Goal: Communication & Community: Share content

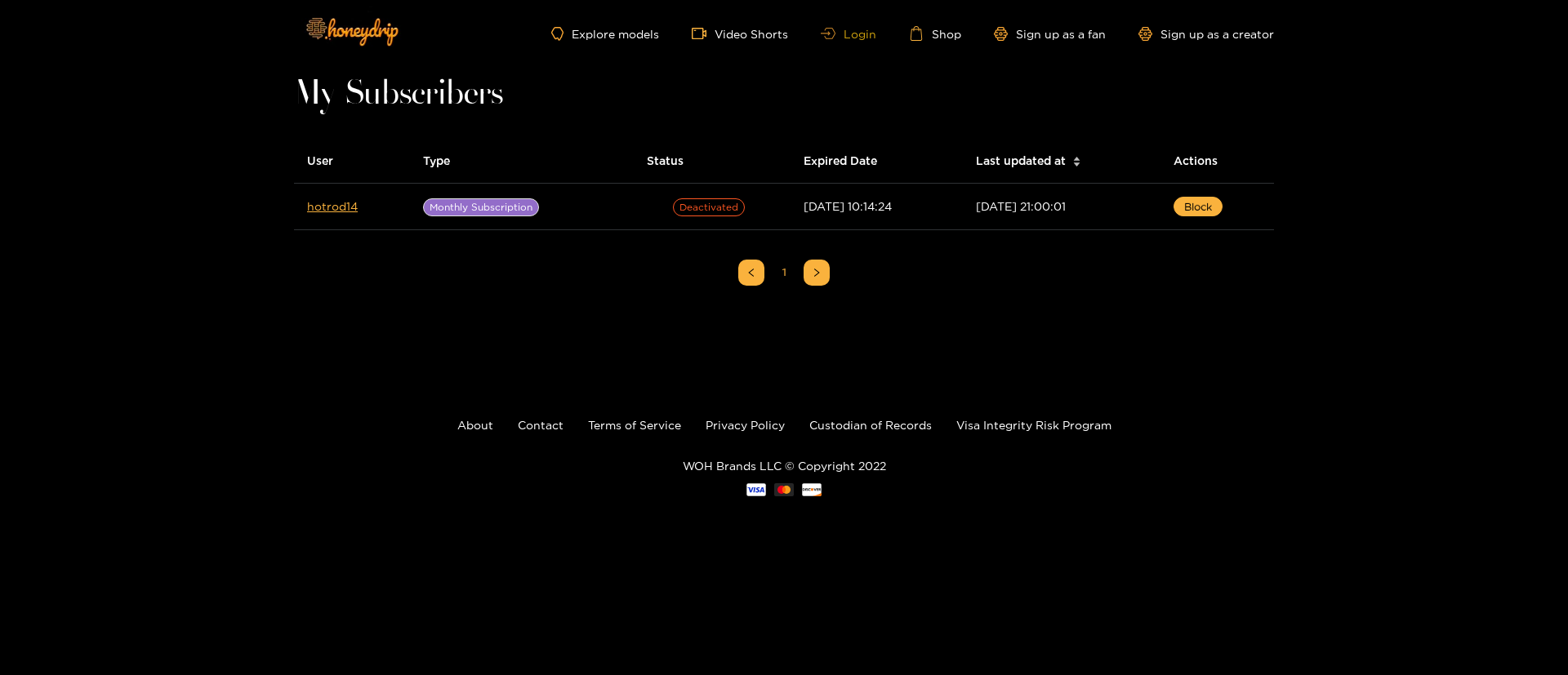
click at [845, 31] on link "Login" at bounding box center [848, 34] width 55 height 12
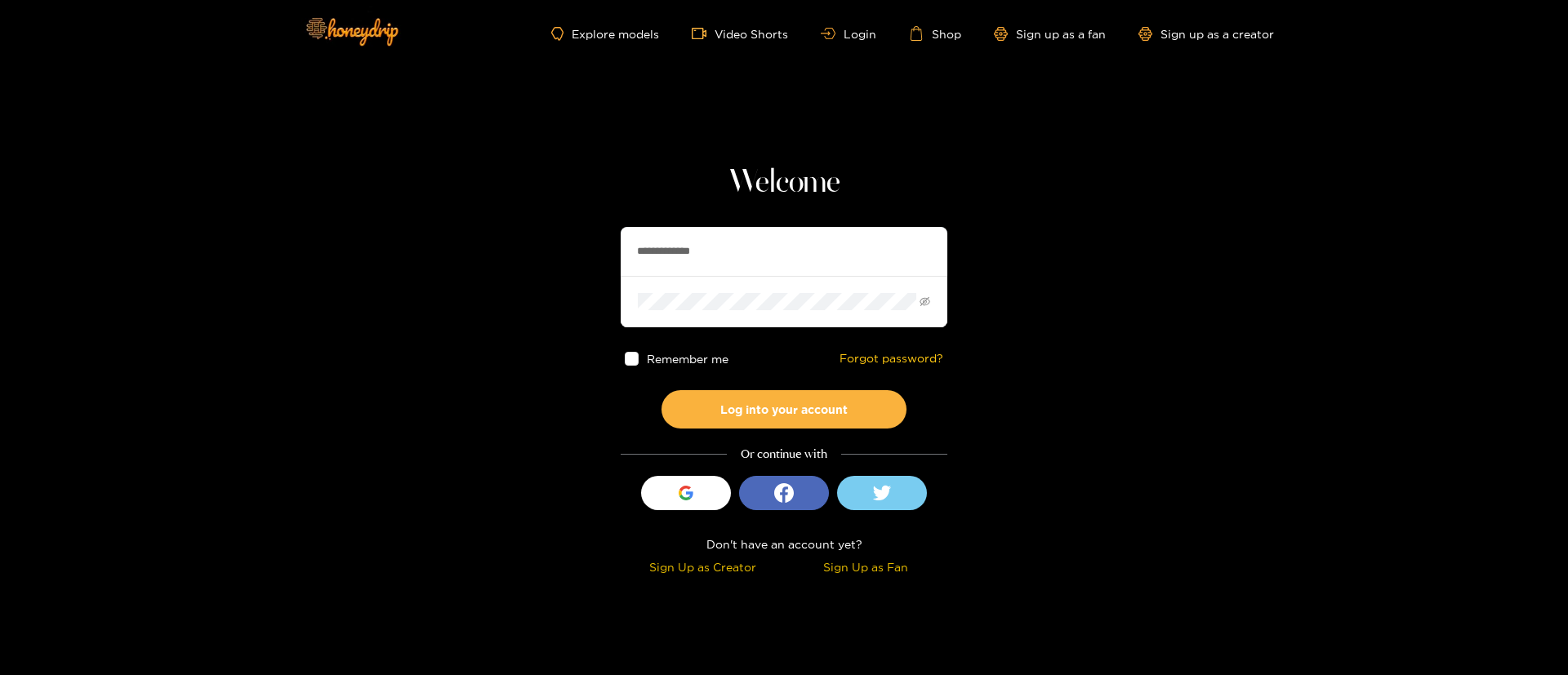
click at [752, 247] on input "**********" at bounding box center [784, 251] width 327 height 49
paste input "text"
type input "**********"
click at [819, 410] on button "Log into your account" at bounding box center [784, 409] width 245 height 38
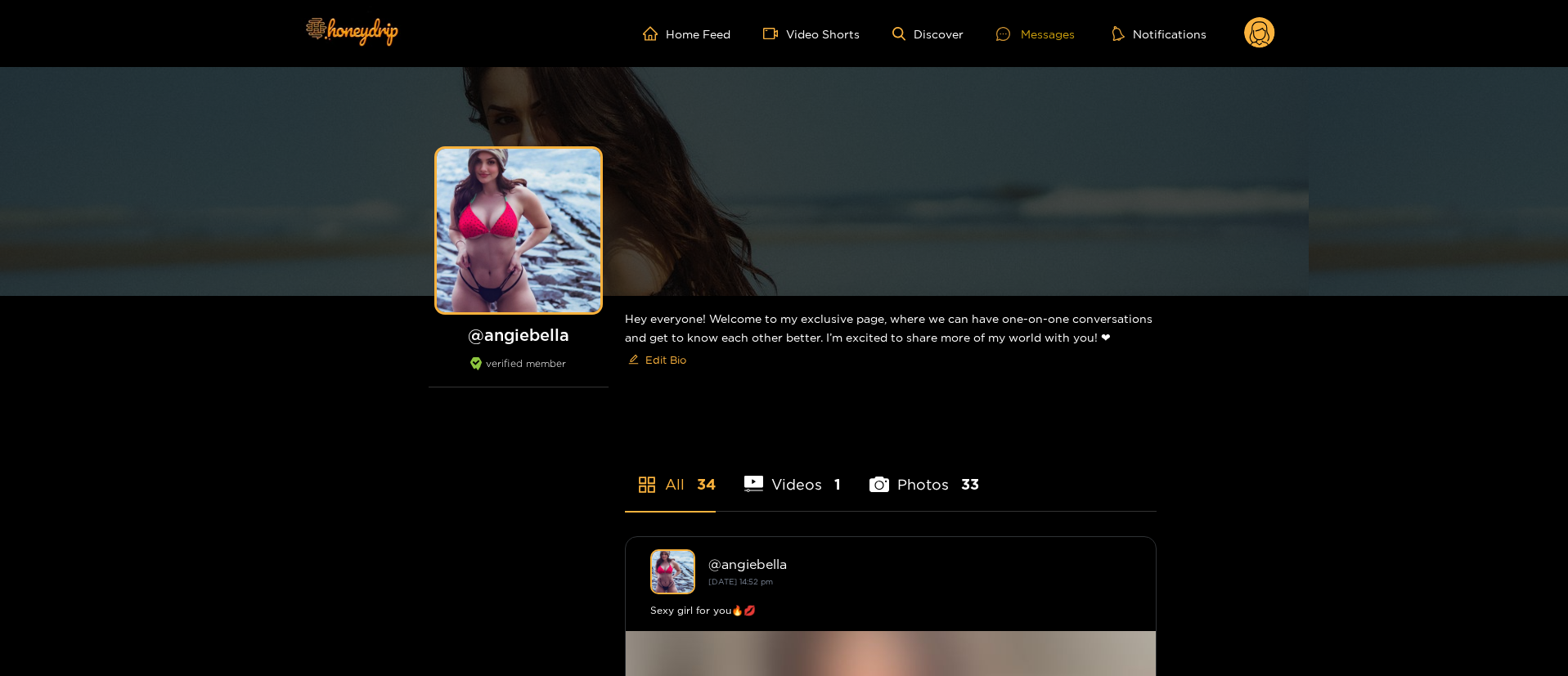
click at [1047, 25] on div "Messages" at bounding box center [1035, 34] width 79 height 19
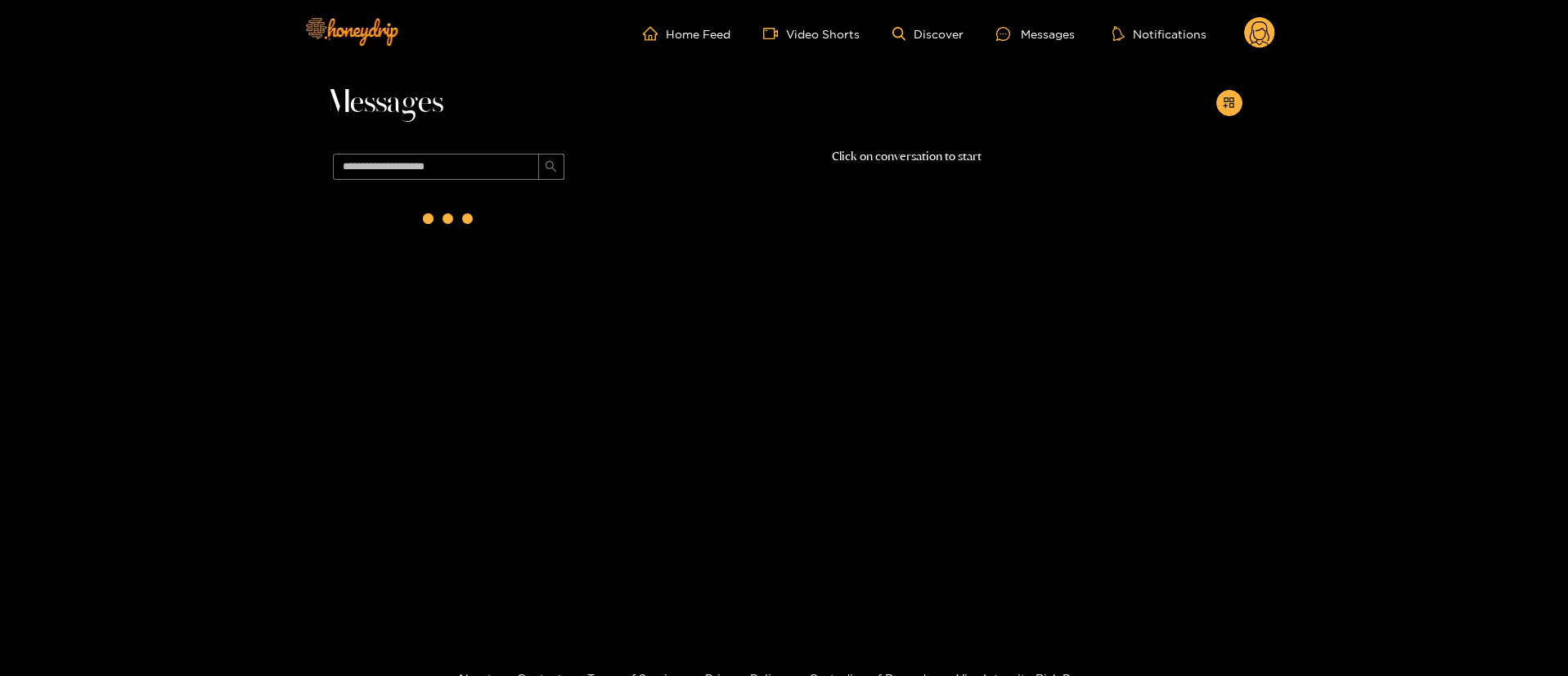
click at [1245, 117] on div "Messages Click on conversation to start" at bounding box center [784, 343] width 1568 height 553
click at [1233, 112] on button "button" at bounding box center [1229, 103] width 26 height 26
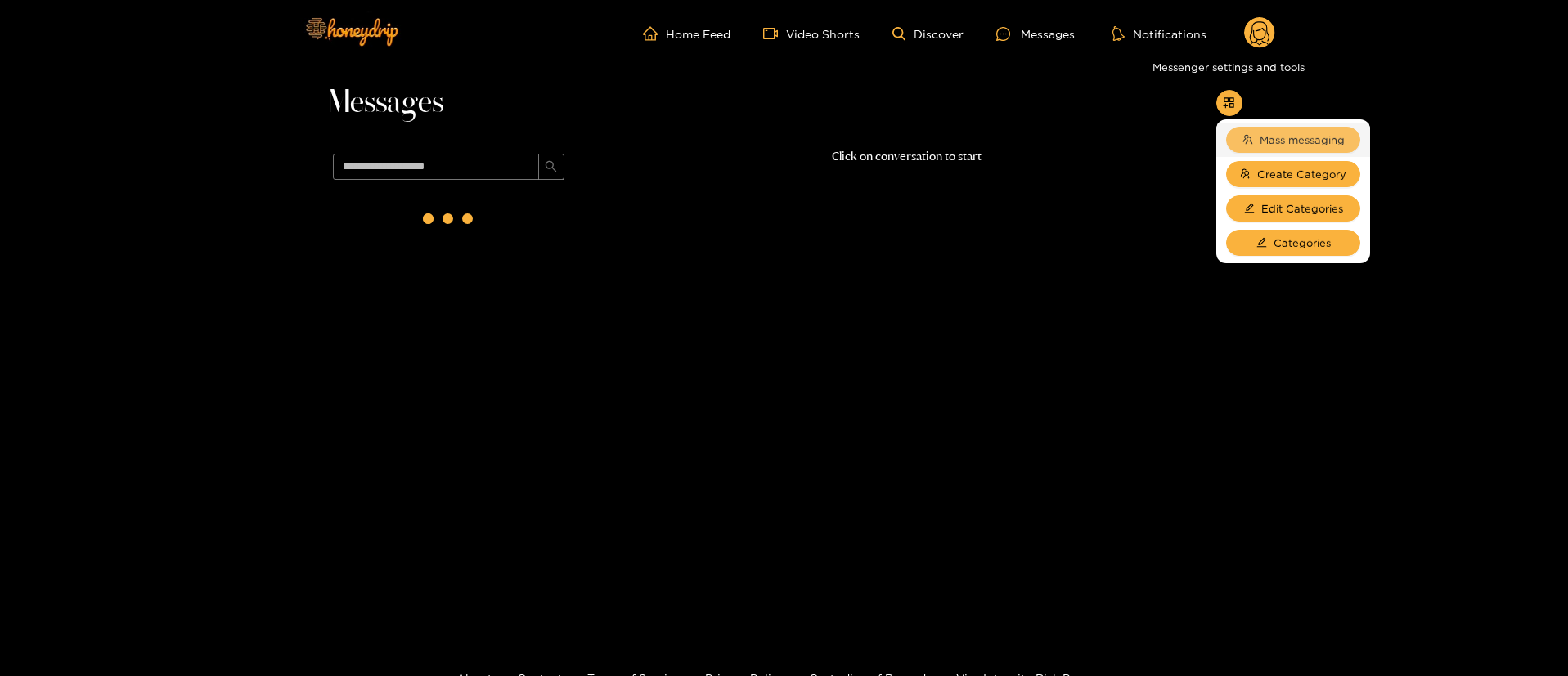
click at [1285, 136] on span "Mass messaging" at bounding box center [1302, 140] width 85 height 17
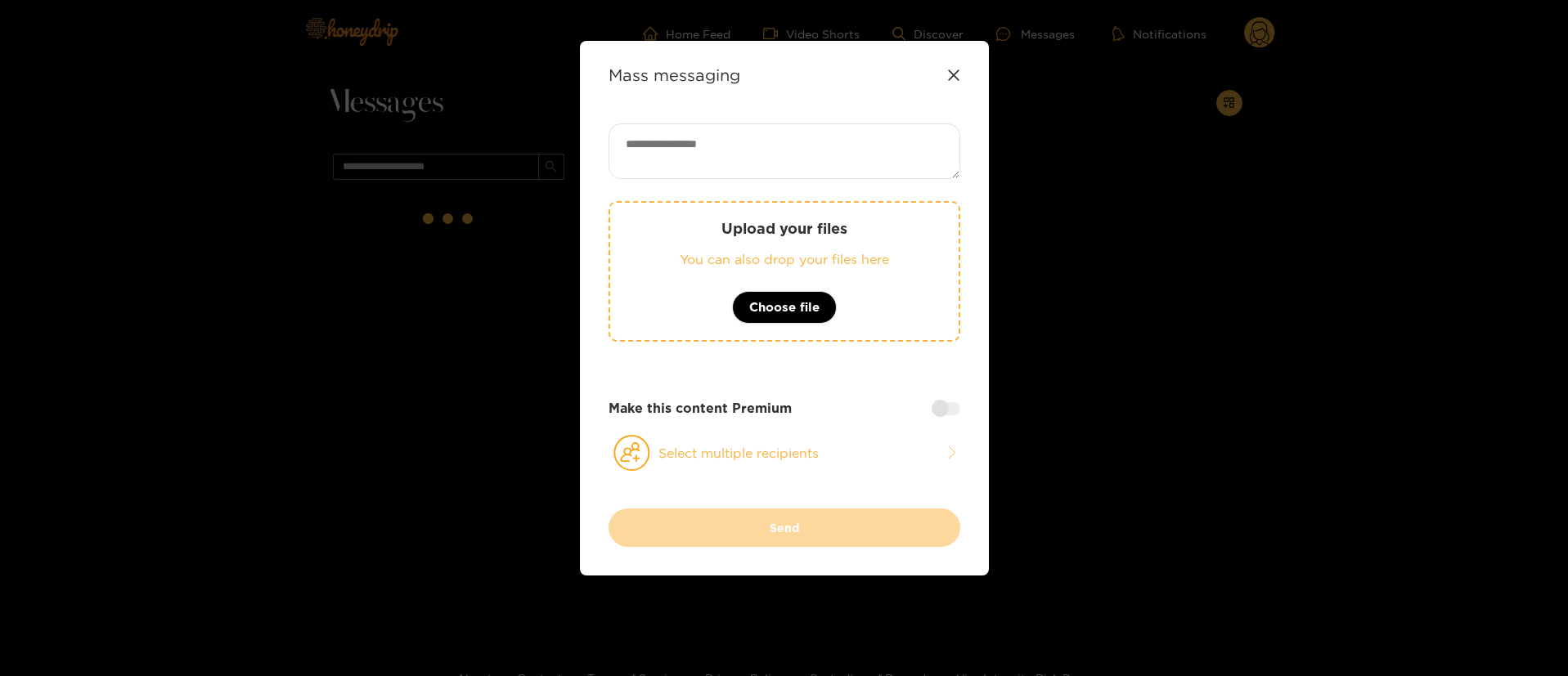
drag, startPoint x: 688, startPoint y: 93, endPoint x: 687, endPoint y: 119, distance: 26.0
click at [687, 119] on div "Mass messaging Upload your files You can also drop your files here Choose file …" at bounding box center [784, 307] width 409 height 535
click at [696, 138] on textarea at bounding box center [784, 150] width 351 height 55
paste textarea "**********"
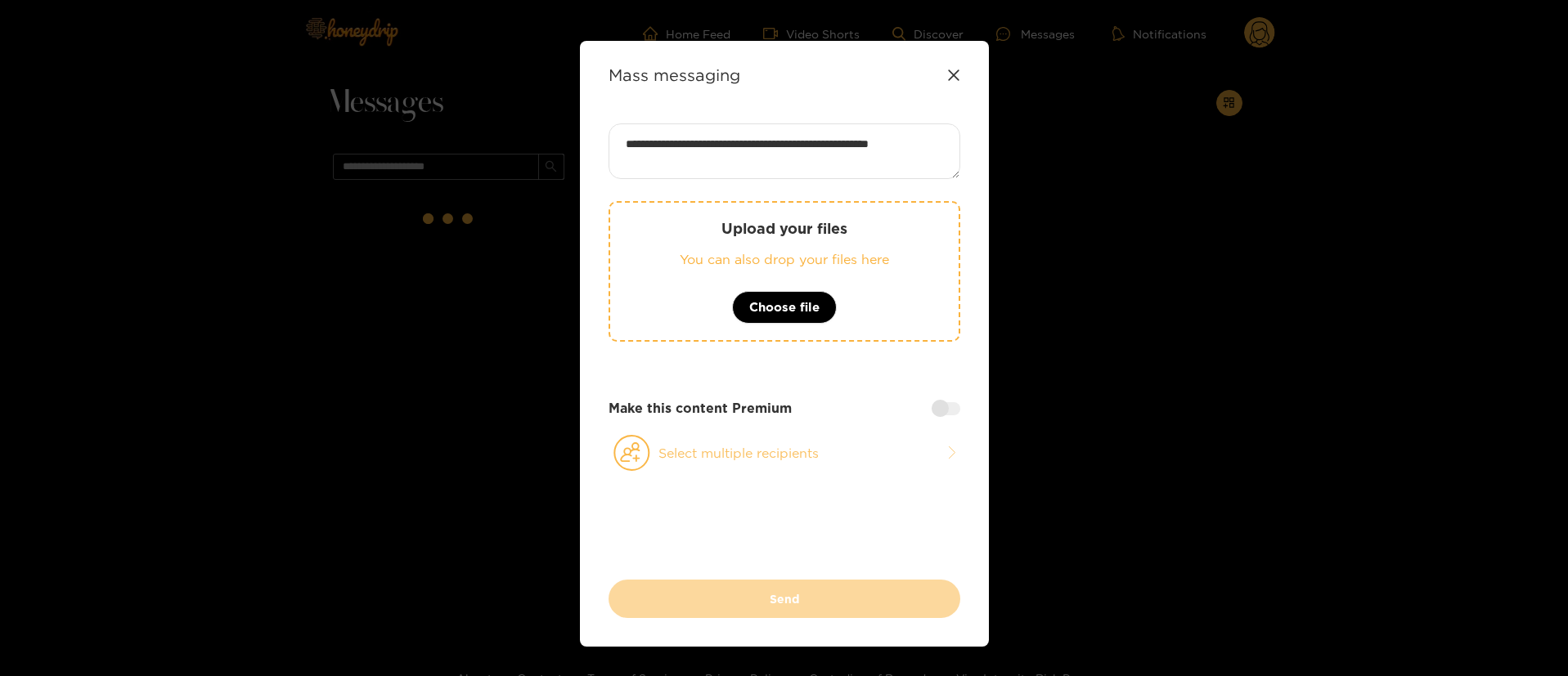
type textarea "**********"
click at [793, 467] on button "Select multiple recipients" at bounding box center [784, 452] width 351 height 37
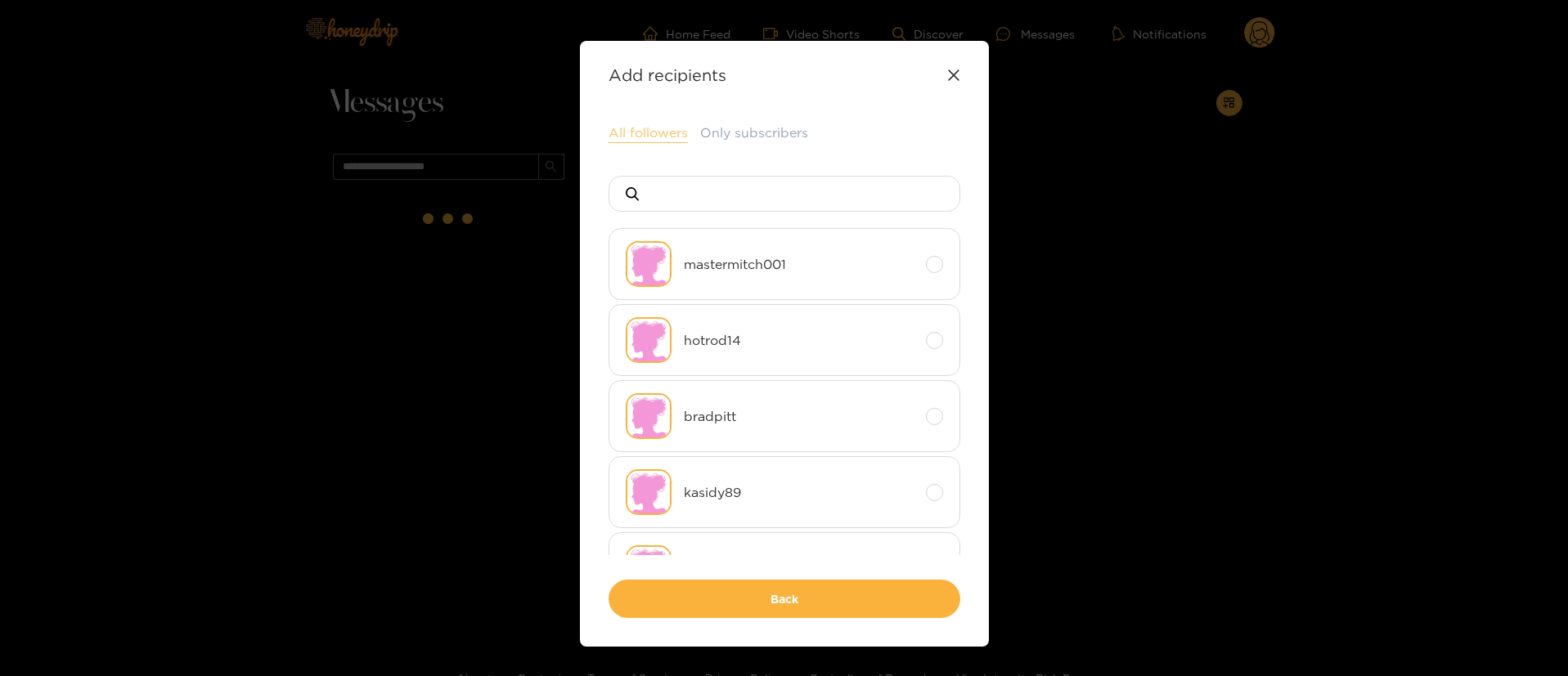
click at [651, 124] on button "All followers" at bounding box center [648, 133] width 79 height 20
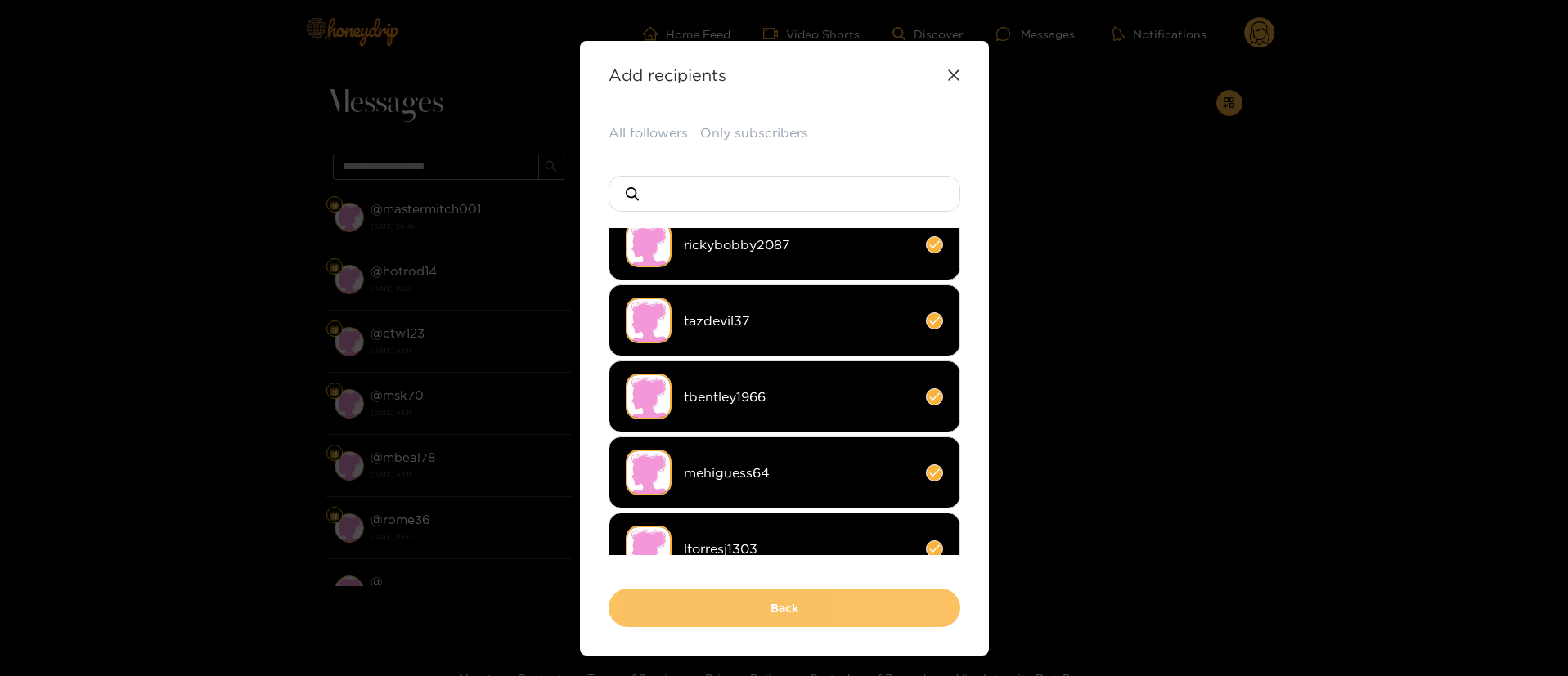
scroll to position [1839, 0]
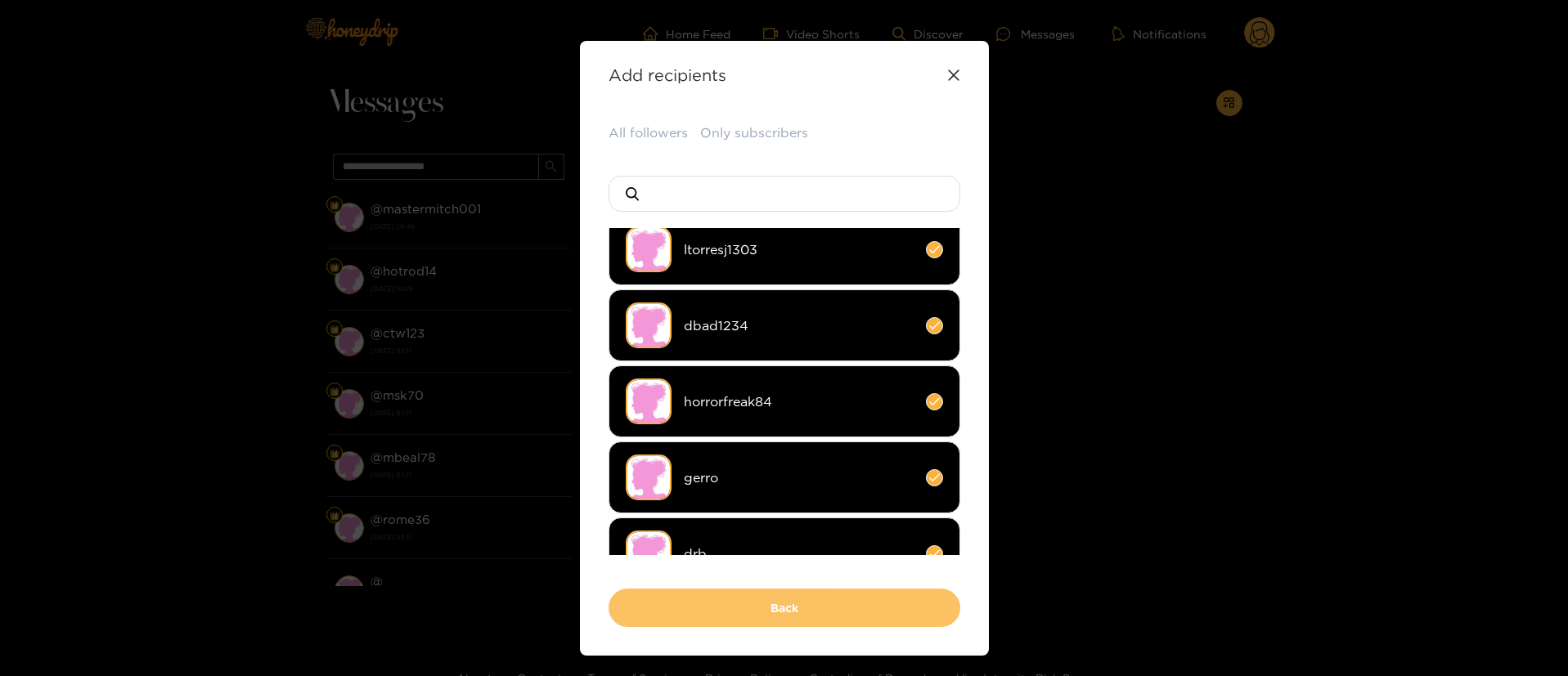
click at [857, 625] on button "Back" at bounding box center [784, 607] width 351 height 38
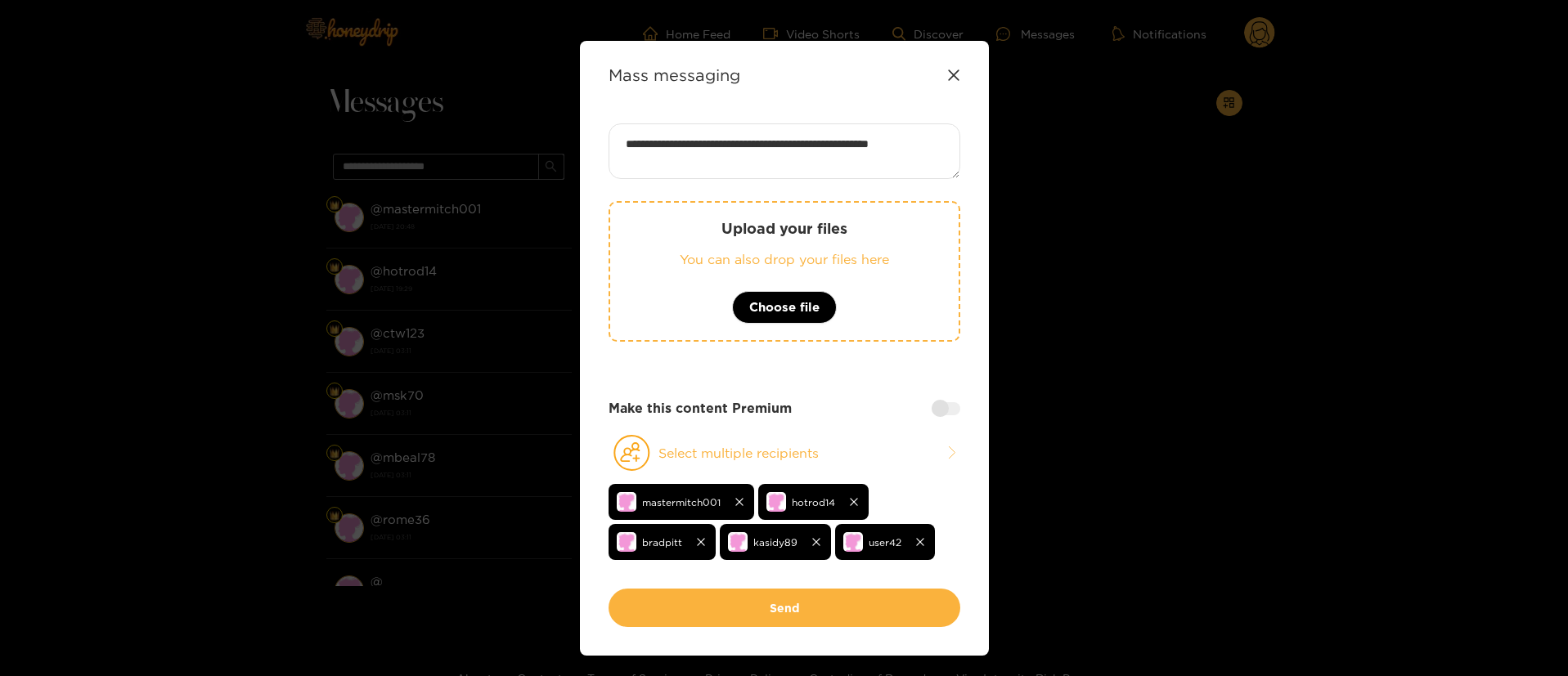
click at [857, 625] on button "Send" at bounding box center [784, 607] width 351 height 38
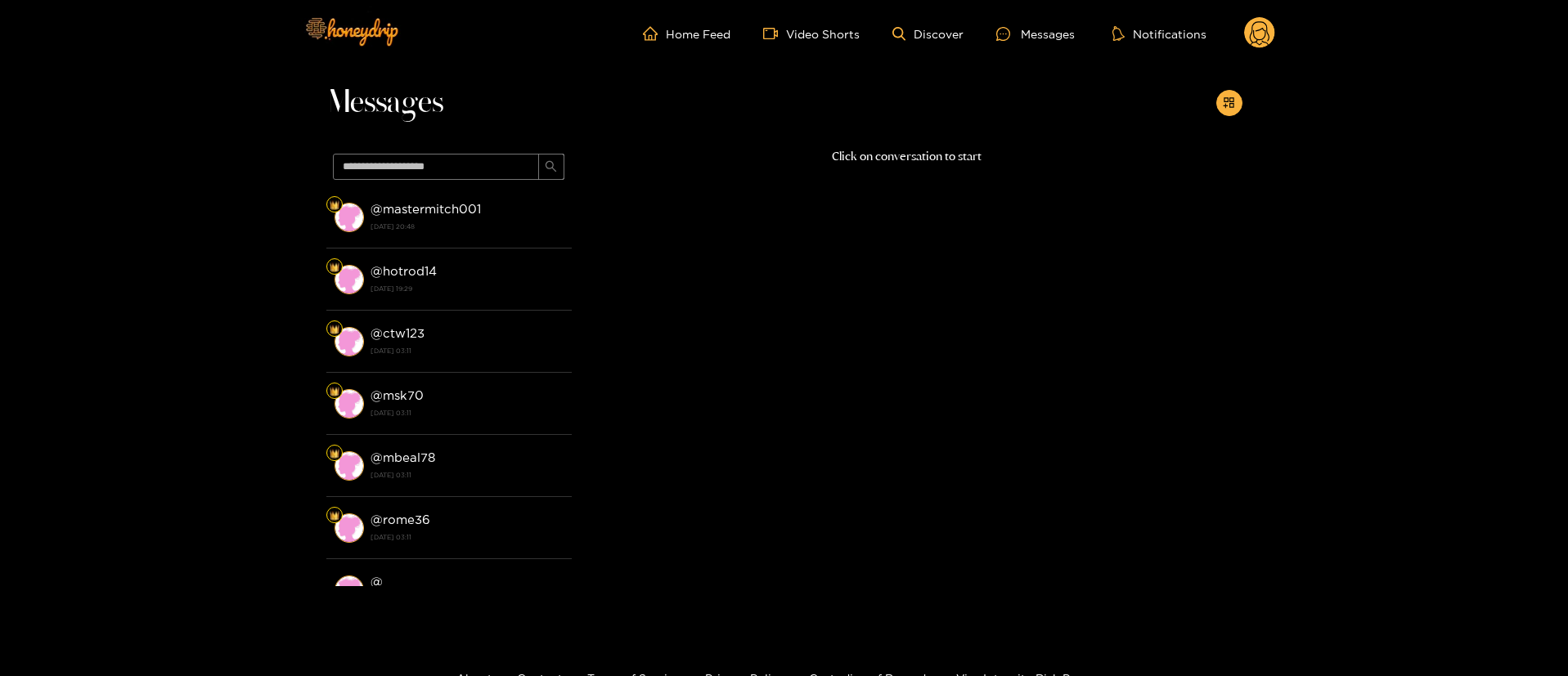
click at [1254, 37] on circle at bounding box center [1260, 33] width 31 height 31
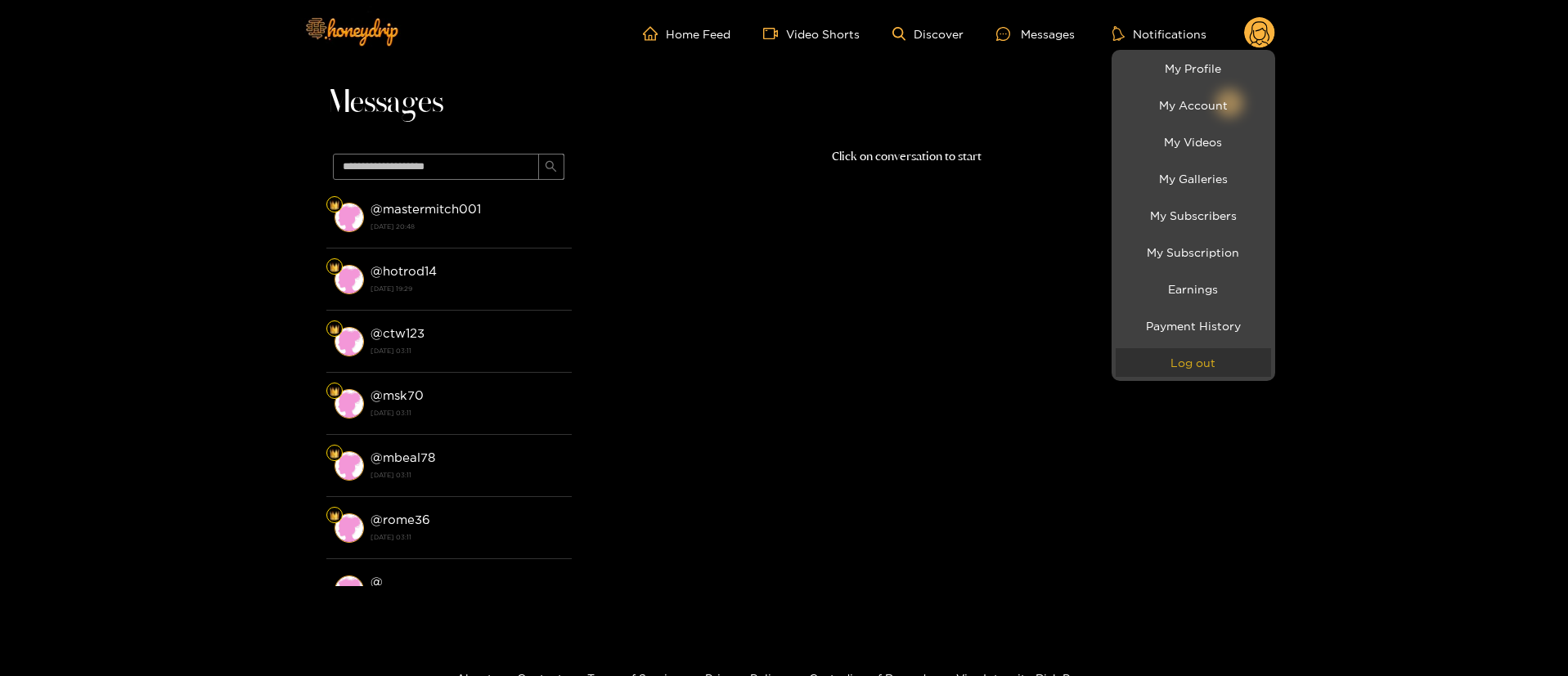
click at [1174, 376] on button "Log out" at bounding box center [1193, 362] width 155 height 29
